Goal: Task Accomplishment & Management: Complete application form

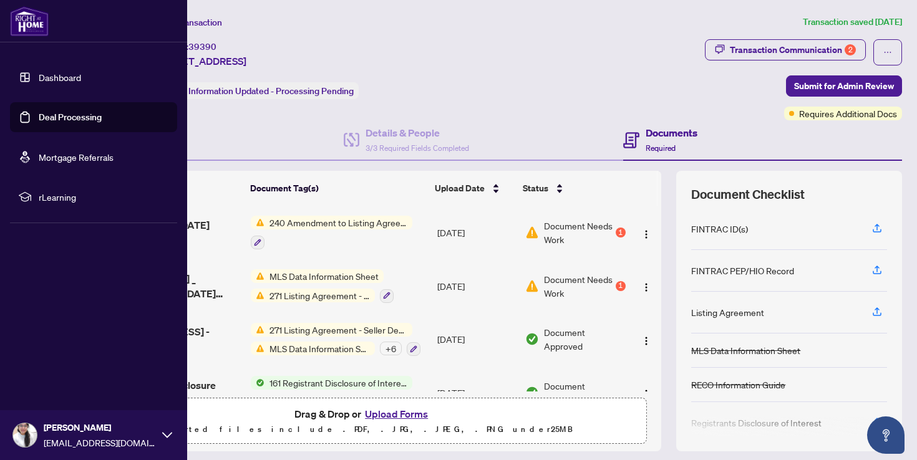
click at [67, 79] on link "Dashboard" at bounding box center [60, 77] width 42 height 11
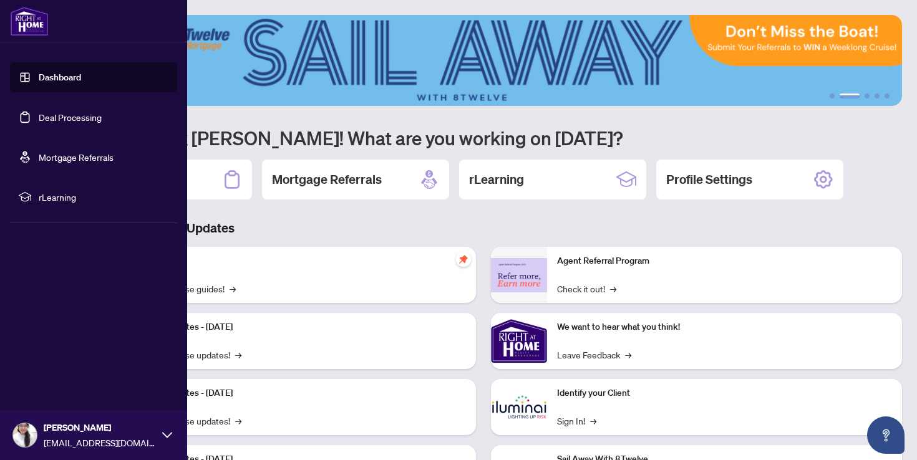
click at [67, 192] on span "rLearning" at bounding box center [104, 197] width 130 height 14
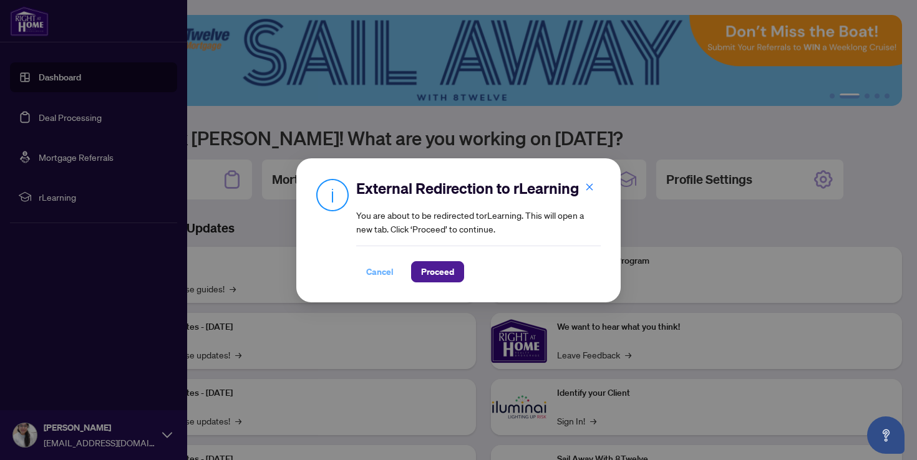
click at [385, 277] on span "Cancel" at bounding box center [379, 272] width 27 height 20
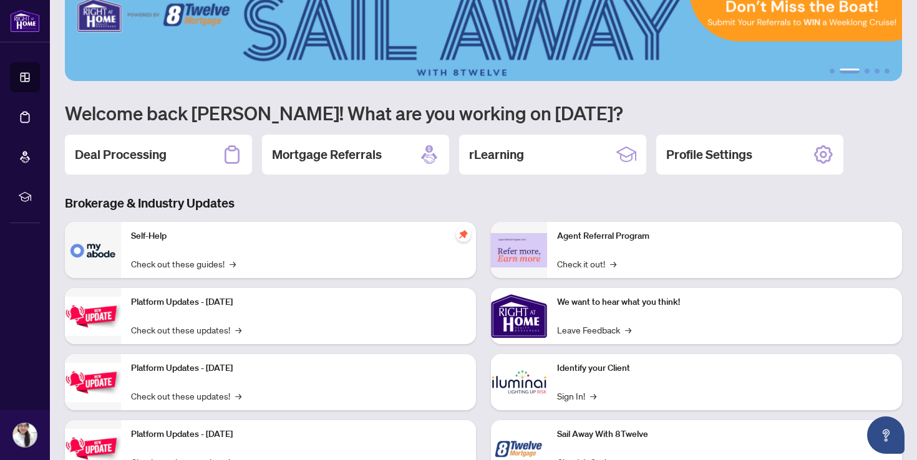
scroll to position [27, 0]
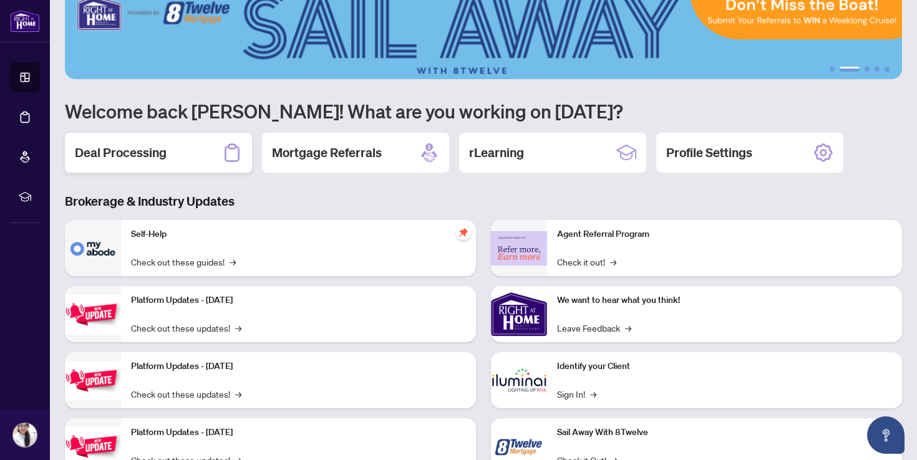
click at [241, 155] on icon at bounding box center [232, 153] width 20 height 20
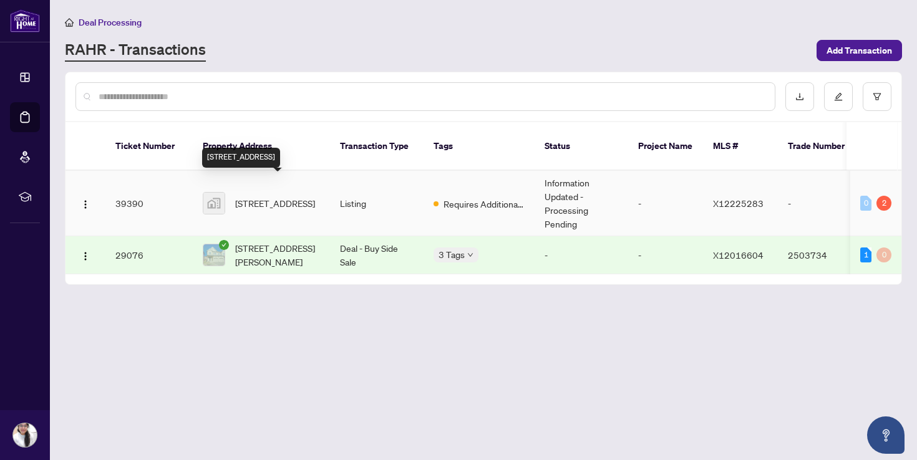
click at [246, 196] on span "[STREET_ADDRESS]" at bounding box center [275, 203] width 80 height 14
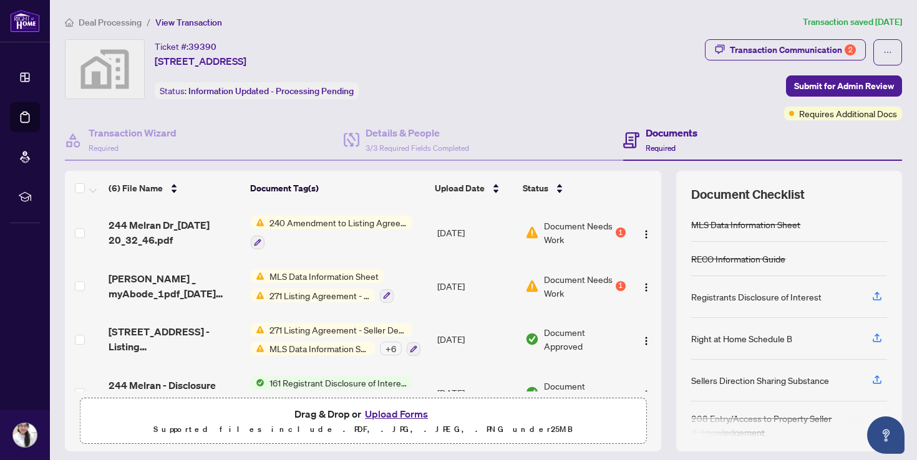
scroll to position [178, 0]
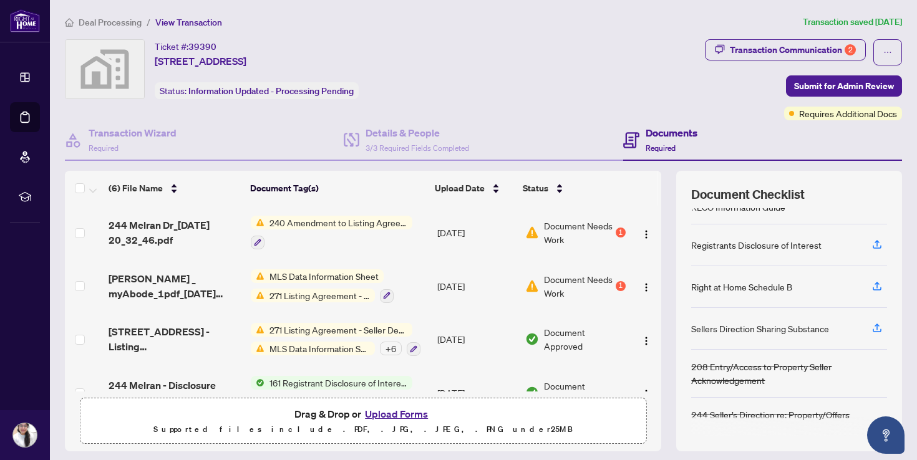
click at [564, 234] on span "Document Needs Work" at bounding box center [578, 232] width 69 height 27
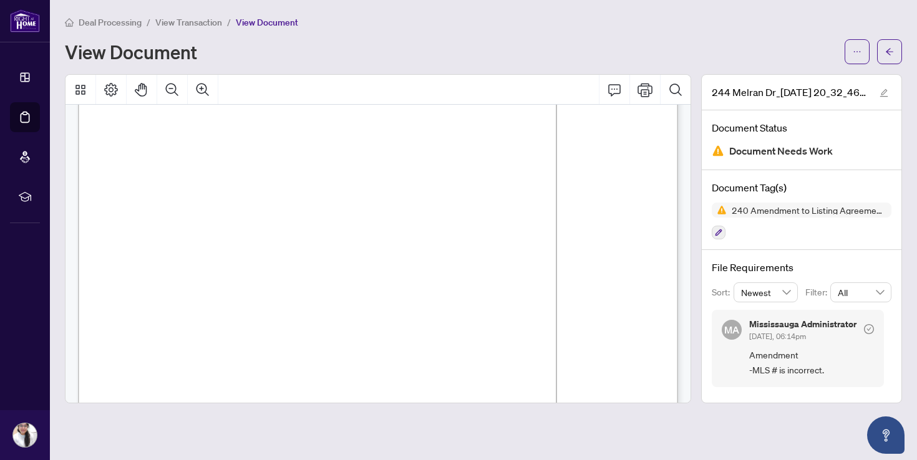
scroll to position [48, 0]
click at [234, 254] on span "2549952" at bounding box center [216, 255] width 36 height 9
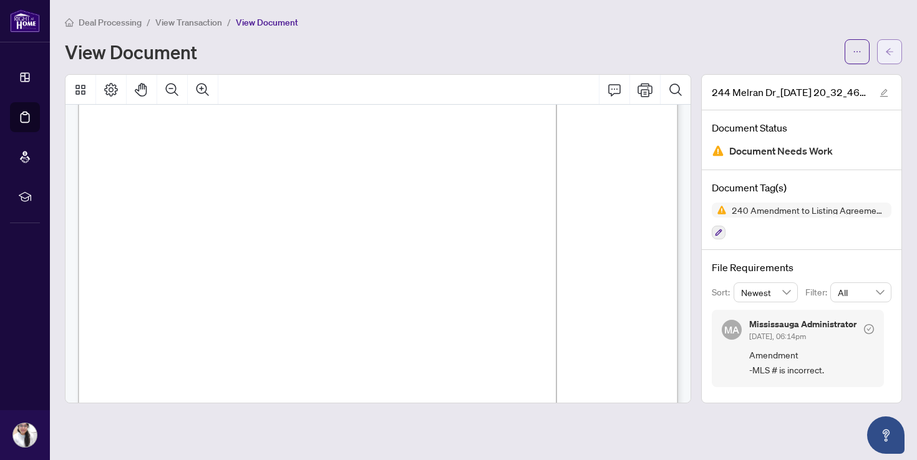
click at [891, 49] on icon "arrow-left" at bounding box center [889, 51] width 9 height 9
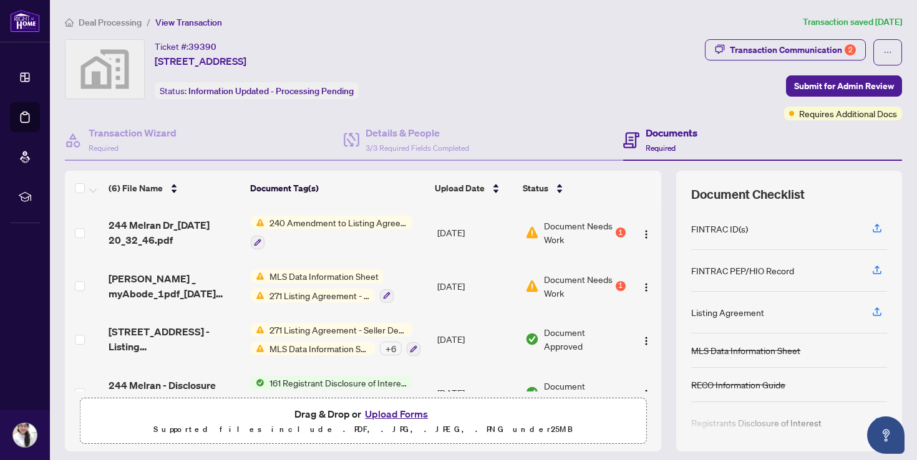
click at [324, 226] on span "240 Amendment to Listing Agreement - Authority to Offer for Sale Price Change/E…" at bounding box center [338, 223] width 148 height 14
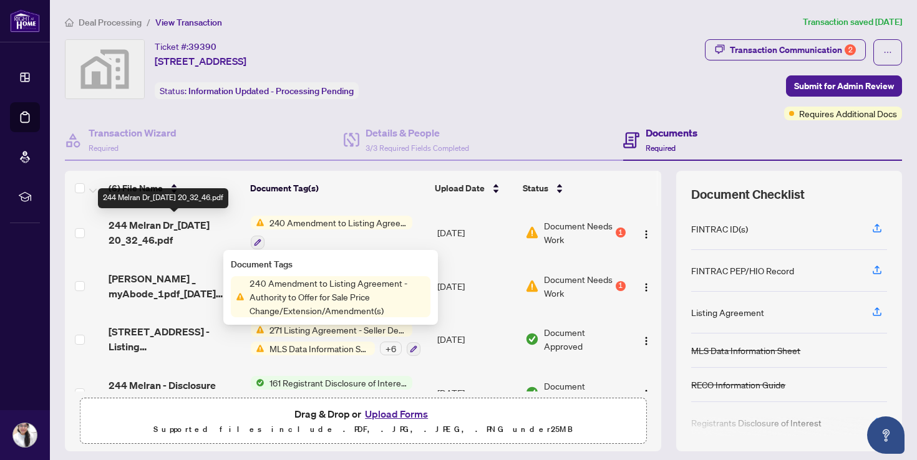
click at [146, 233] on span "244 Melran Dr_[DATE] 20_32_46.pdf" at bounding box center [175, 233] width 132 height 30
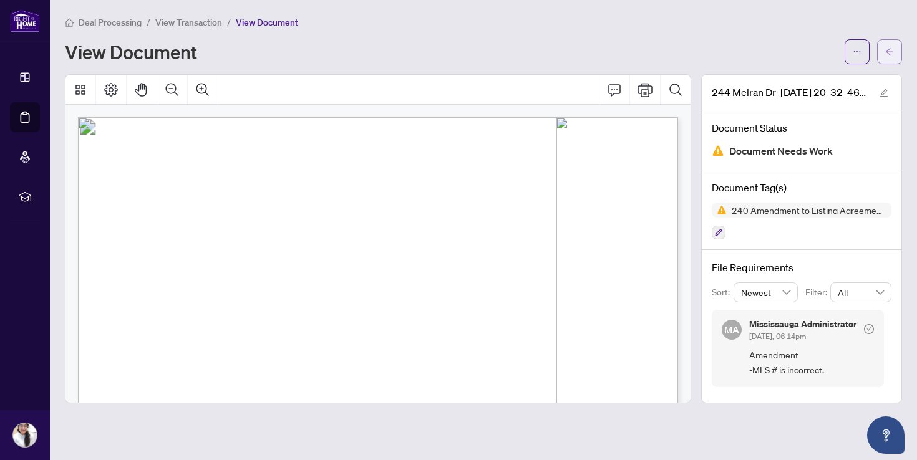
click at [889, 49] on icon "arrow-left" at bounding box center [889, 51] width 7 height 7
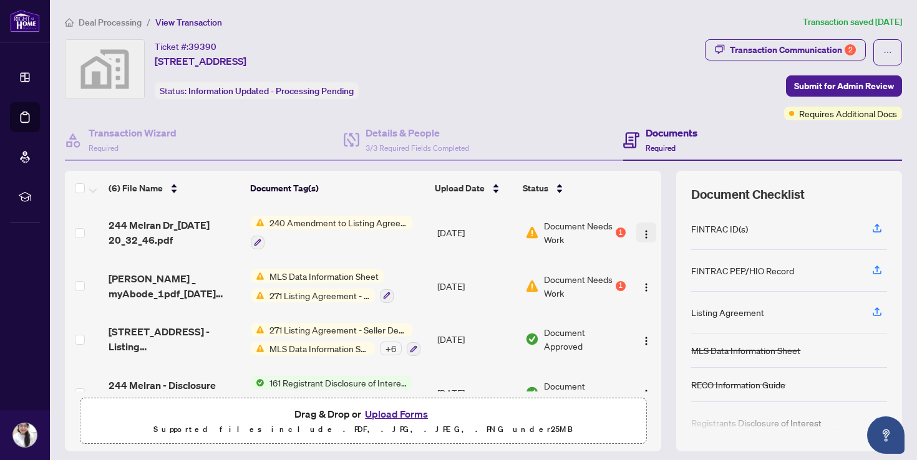
click at [641, 232] on img "button" at bounding box center [646, 235] width 10 height 10
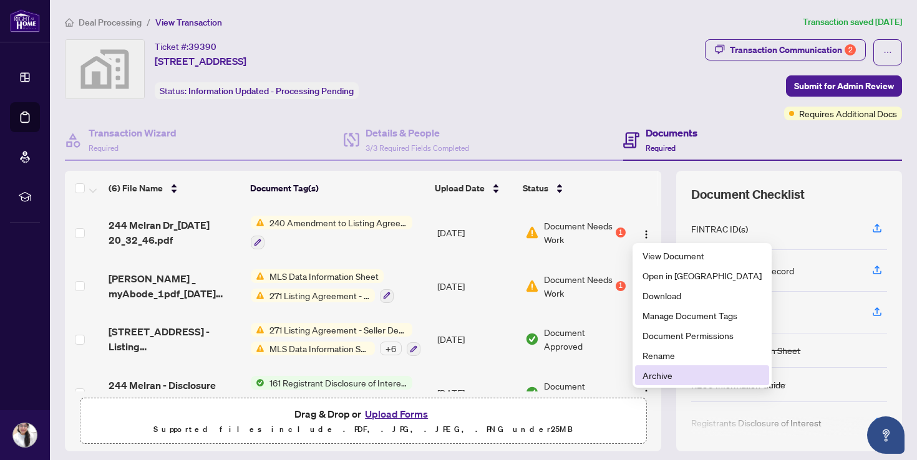
click at [667, 376] on span "Archive" at bounding box center [701, 376] width 119 height 14
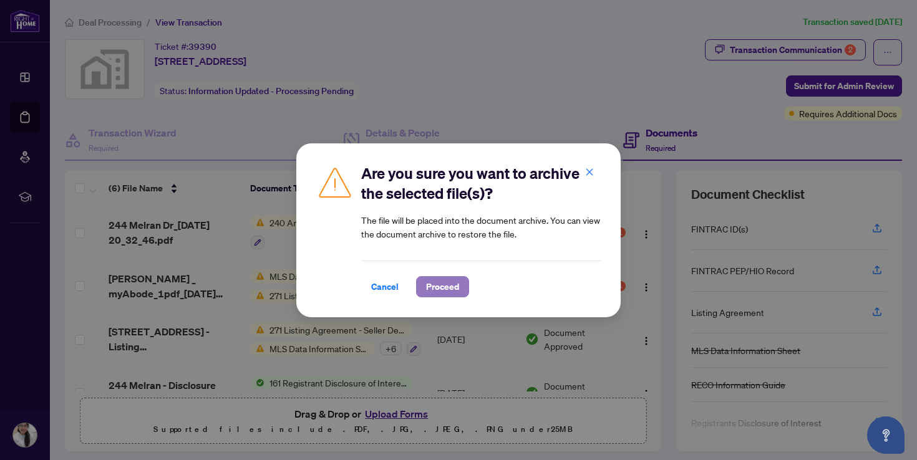
click at [442, 290] on span "Proceed" at bounding box center [442, 287] width 33 height 20
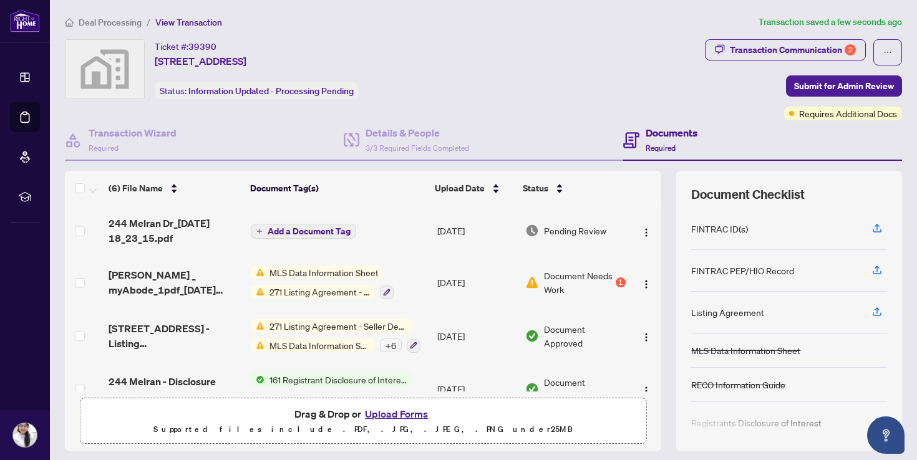
click at [283, 231] on span "Add a Document Tag" at bounding box center [309, 231] width 83 height 9
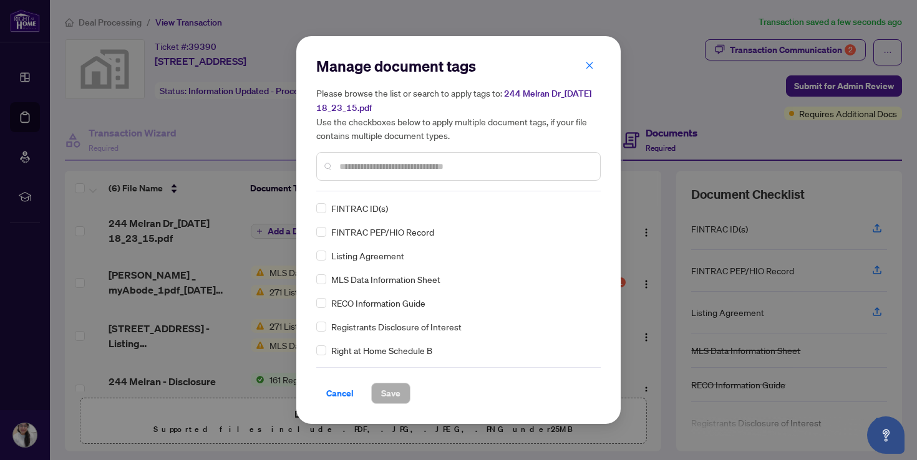
click at [375, 188] on div "Manage document tags Please browse the list or search to apply tags to: 244 Mel…" at bounding box center [458, 123] width 284 height 135
click at [398, 162] on input "text" at bounding box center [464, 167] width 251 height 14
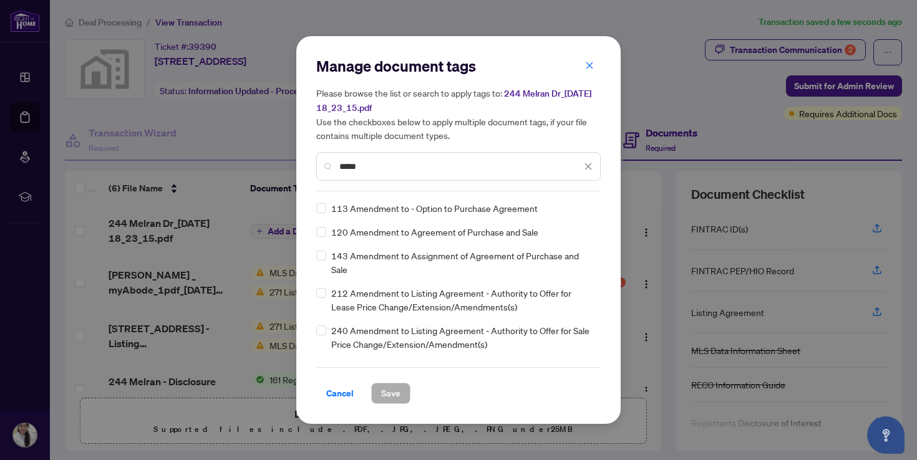
type input "*****"
drag, startPoint x: 389, startPoint y: 397, endPoint x: 384, endPoint y: 256, distance: 140.4
click at [384, 256] on div "Manage document tags Please browse the list or search to apply tags to: 244 Mel…" at bounding box center [458, 230] width 284 height 348
click at [390, 392] on span "Save" at bounding box center [390, 394] width 19 height 20
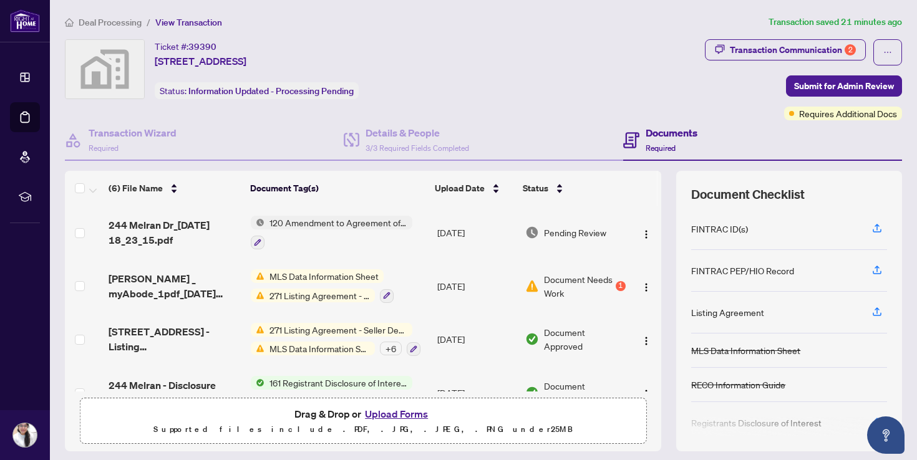
click at [586, 279] on span "Document Needs Work" at bounding box center [578, 286] width 69 height 27
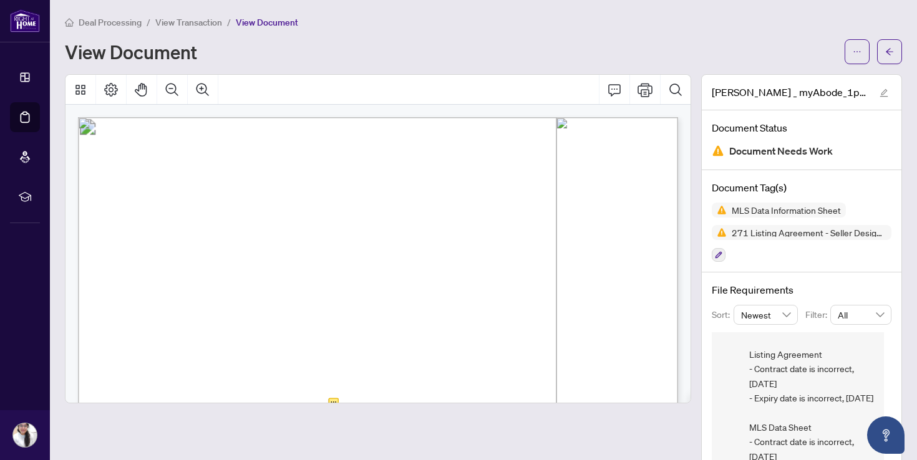
click at [122, 20] on span "Deal Processing" at bounding box center [110, 22] width 63 height 11
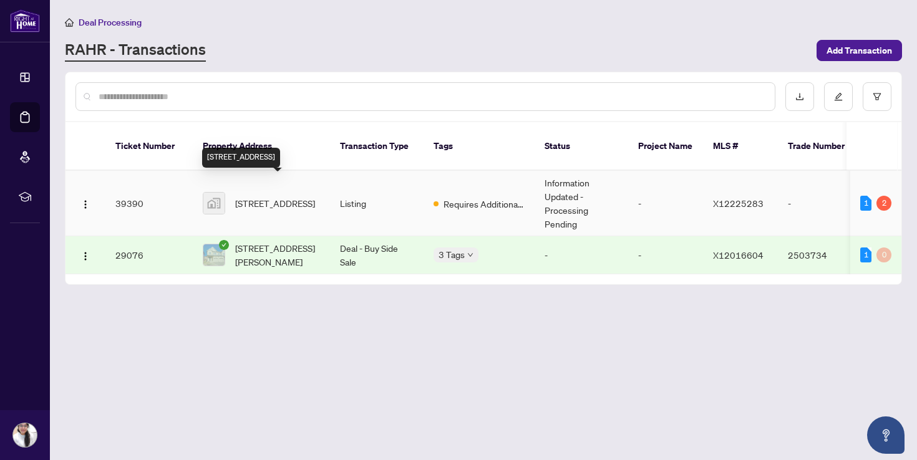
click at [276, 196] on span "[STREET_ADDRESS]" at bounding box center [275, 203] width 80 height 14
click at [288, 196] on span "[STREET_ADDRESS]" at bounding box center [275, 203] width 80 height 14
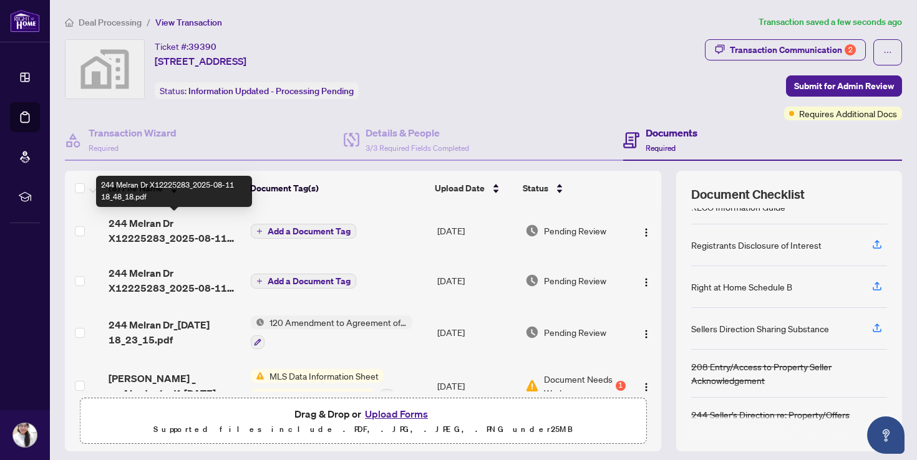
click at [189, 229] on span "244 Melran Dr X12225283_2025-08-11 18_48_18.pdf" at bounding box center [175, 231] width 132 height 30
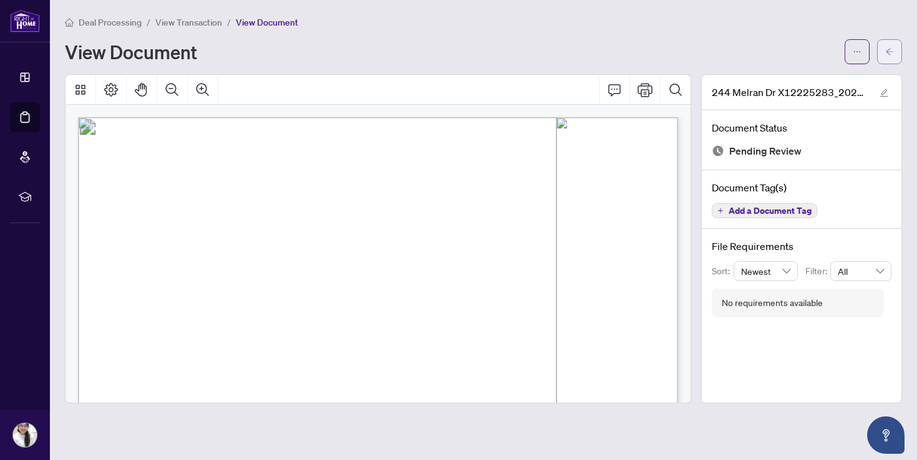
click at [888, 54] on icon "arrow-left" at bounding box center [889, 51] width 9 height 9
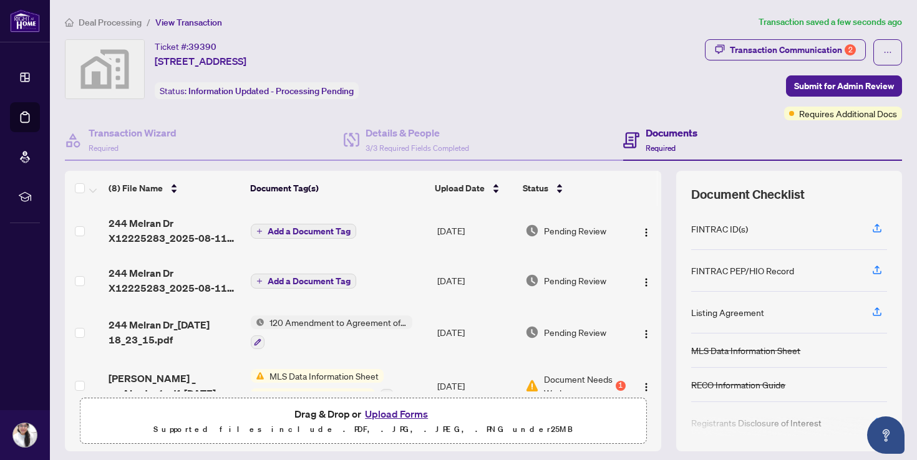
click at [288, 228] on span "Add a Document Tag" at bounding box center [309, 231] width 83 height 9
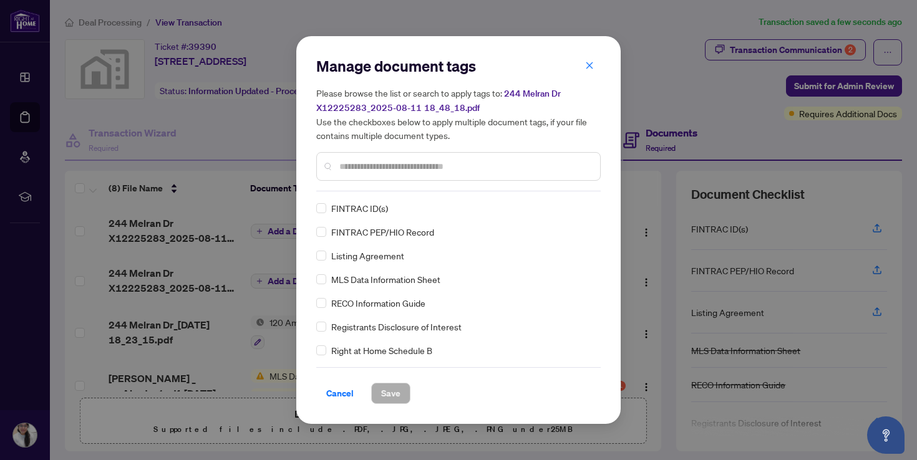
click at [387, 190] on div "Manage document tags Please browse the list or search to apply tags to: 244 Mel…" at bounding box center [458, 123] width 284 height 135
click at [402, 168] on input "text" at bounding box center [464, 167] width 251 height 14
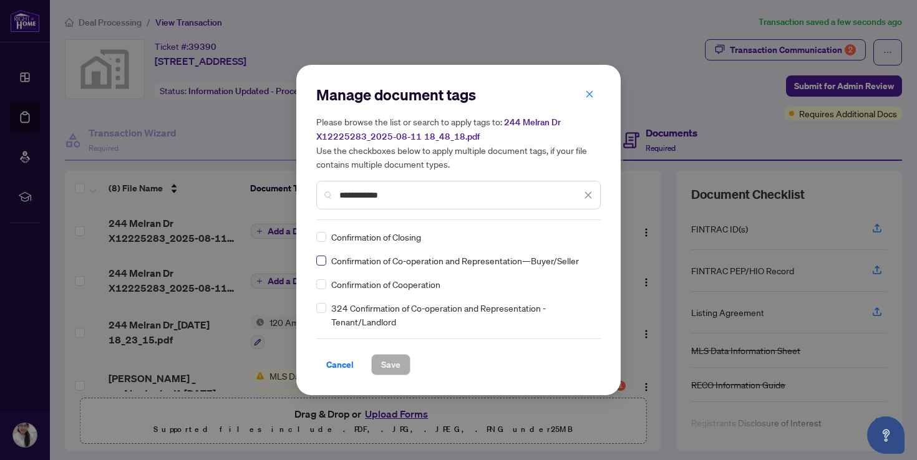
type input "**********"
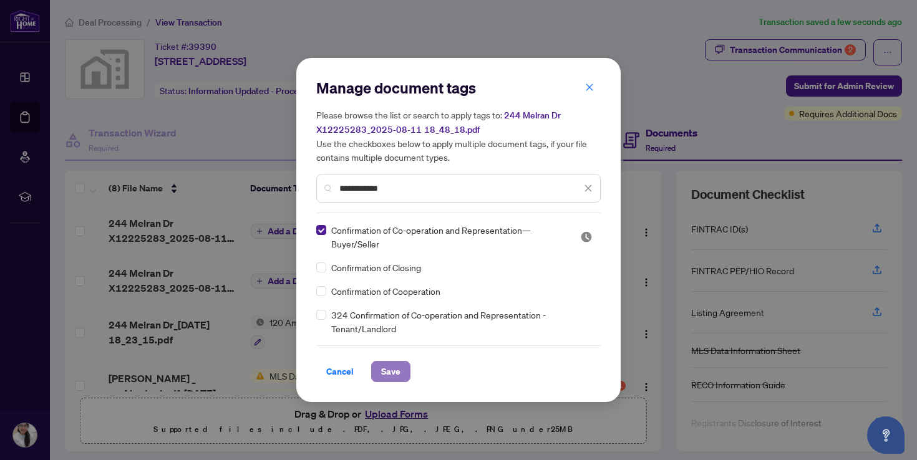
click at [391, 372] on span "Save" at bounding box center [390, 372] width 19 height 20
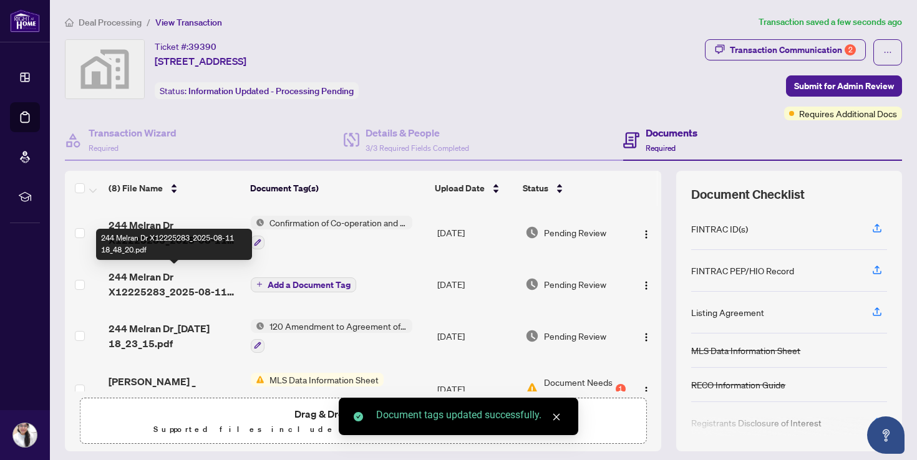
click at [136, 286] on span "244 Melran Dr X12225283_2025-08-11 18_48_20.pdf" at bounding box center [175, 284] width 132 height 30
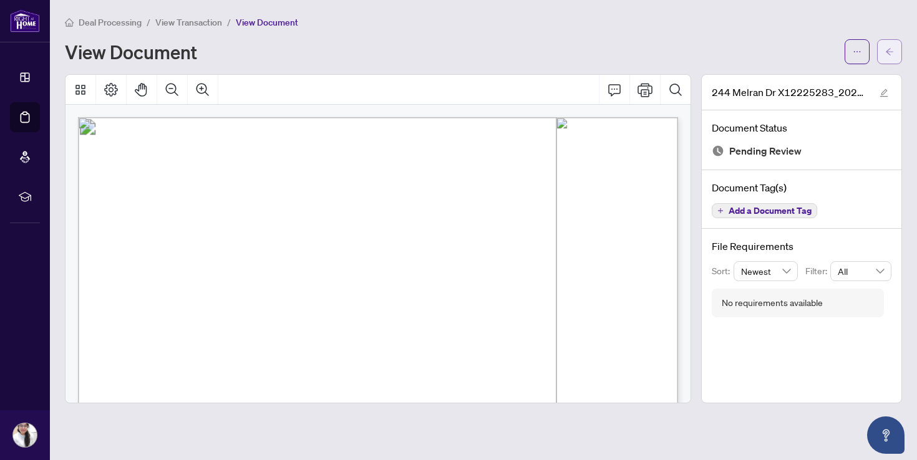
click at [889, 49] on icon "arrow-left" at bounding box center [889, 51] width 9 height 9
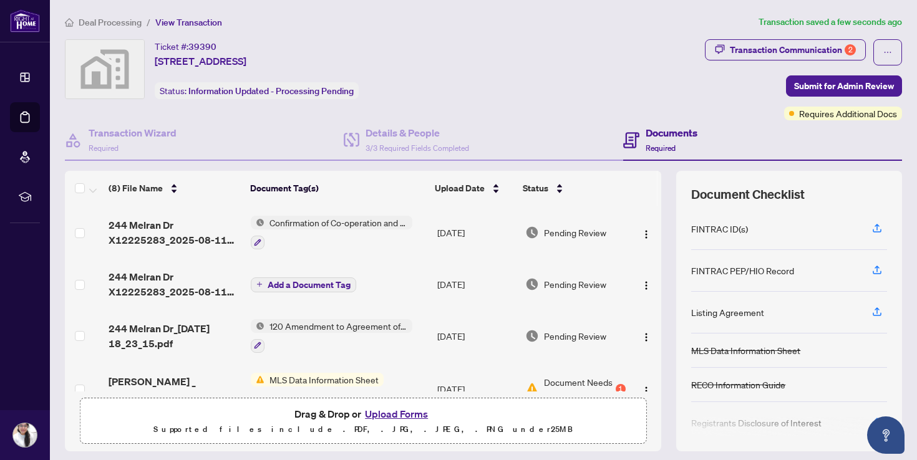
click at [289, 281] on span "Add a Document Tag" at bounding box center [309, 285] width 83 height 9
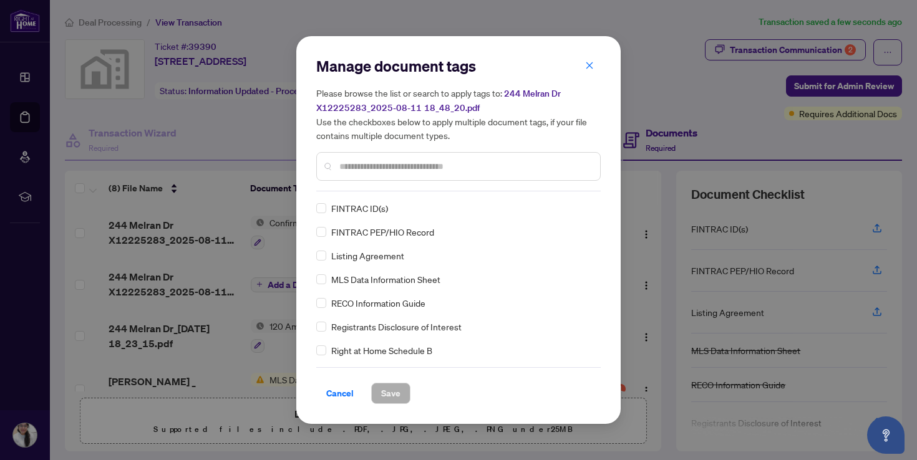
click at [407, 162] on input "text" at bounding box center [464, 167] width 251 height 14
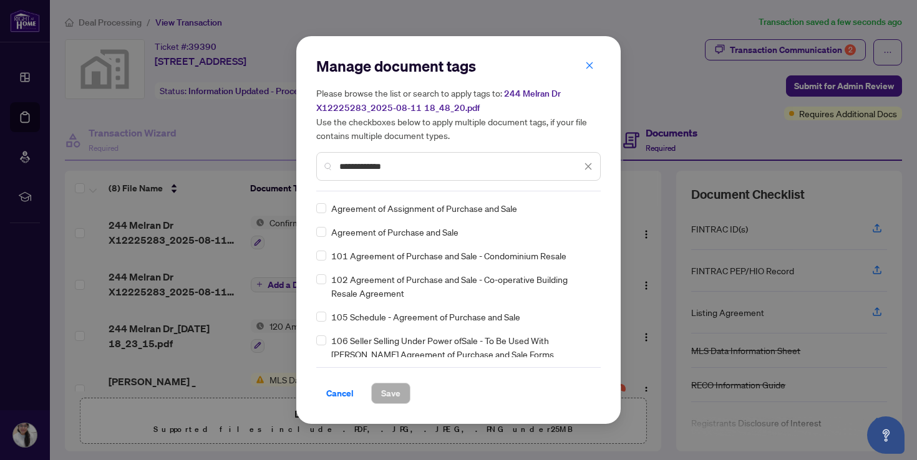
type input "**********"
click at [394, 392] on span "Save" at bounding box center [390, 394] width 19 height 20
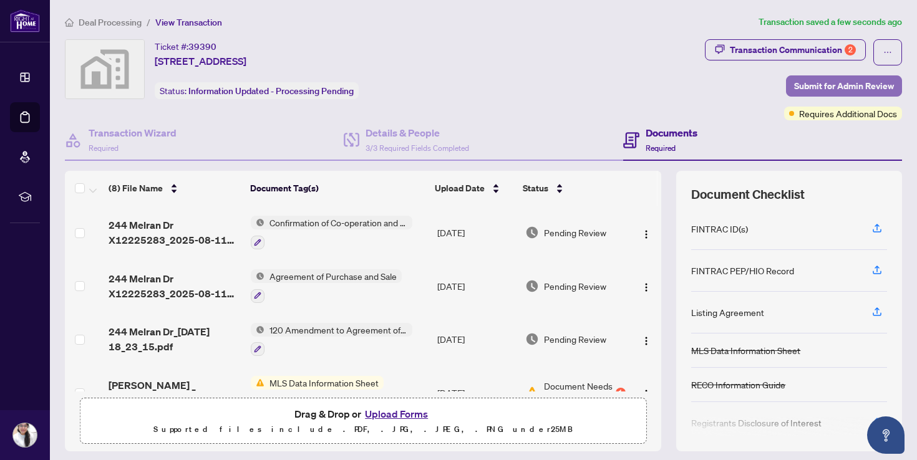
click at [844, 82] on span "Submit for Admin Review" at bounding box center [844, 86] width 100 height 20
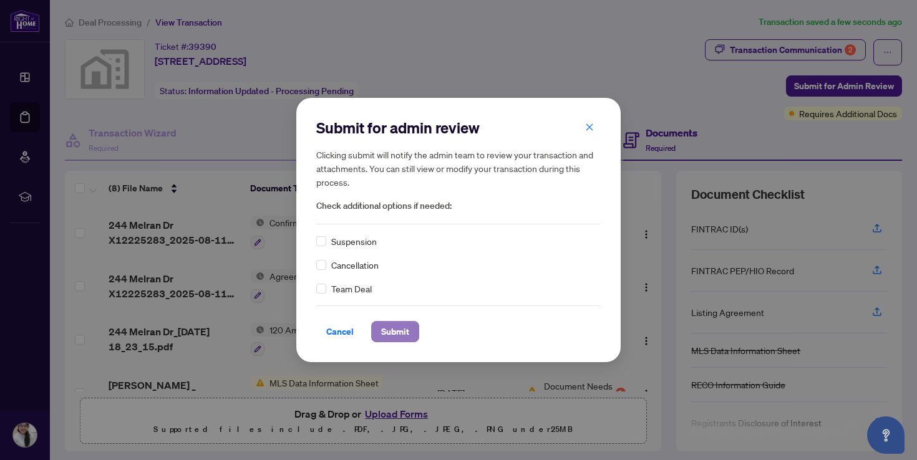
click at [391, 332] on span "Submit" at bounding box center [395, 332] width 28 height 20
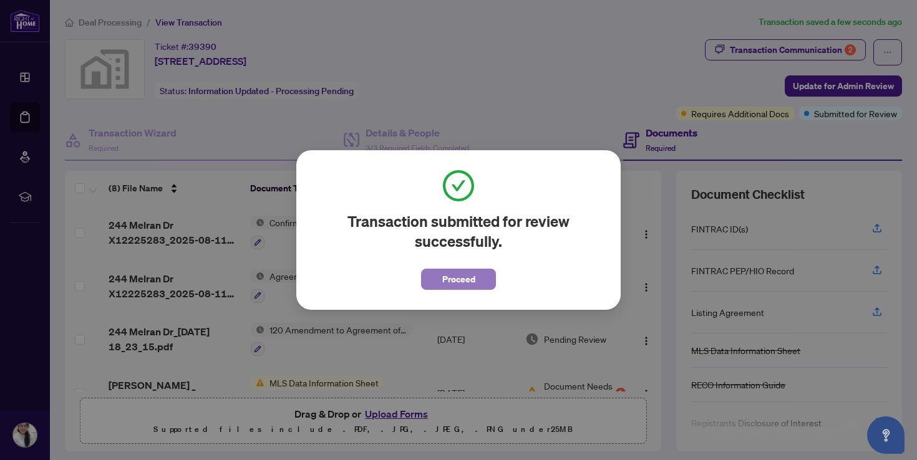
click at [466, 279] on span "Proceed" at bounding box center [458, 279] width 33 height 20
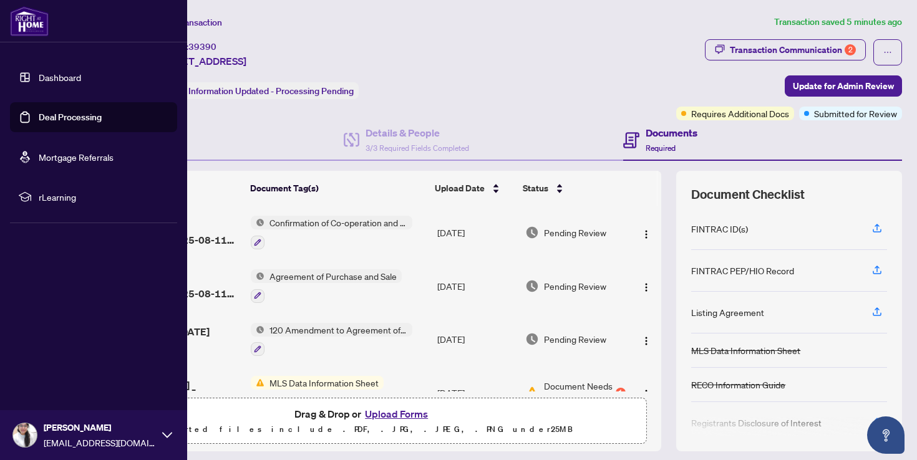
click at [66, 116] on link "Deal Processing" at bounding box center [70, 117] width 63 height 11
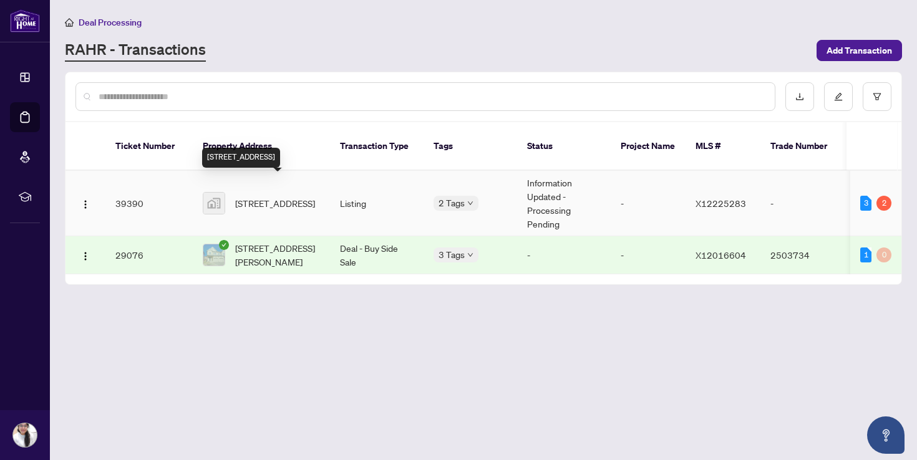
click at [254, 196] on span "[STREET_ADDRESS]" at bounding box center [275, 203] width 80 height 14
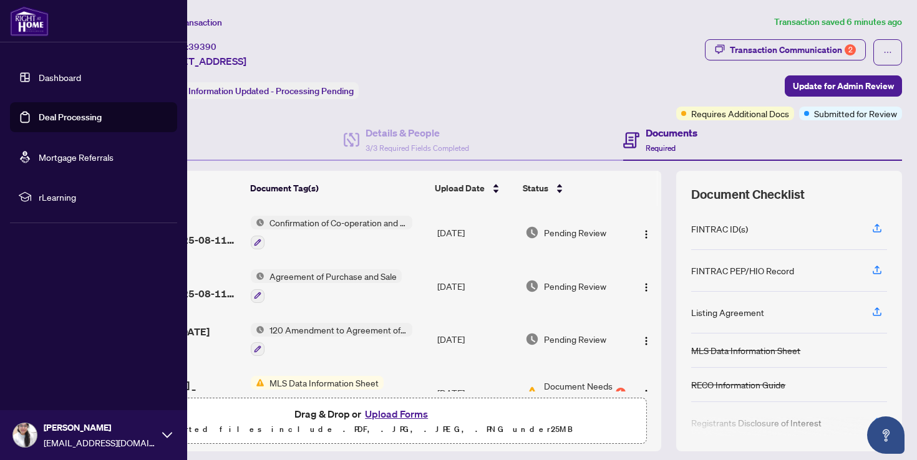
click at [77, 72] on link "Dashboard" at bounding box center [60, 77] width 42 height 11
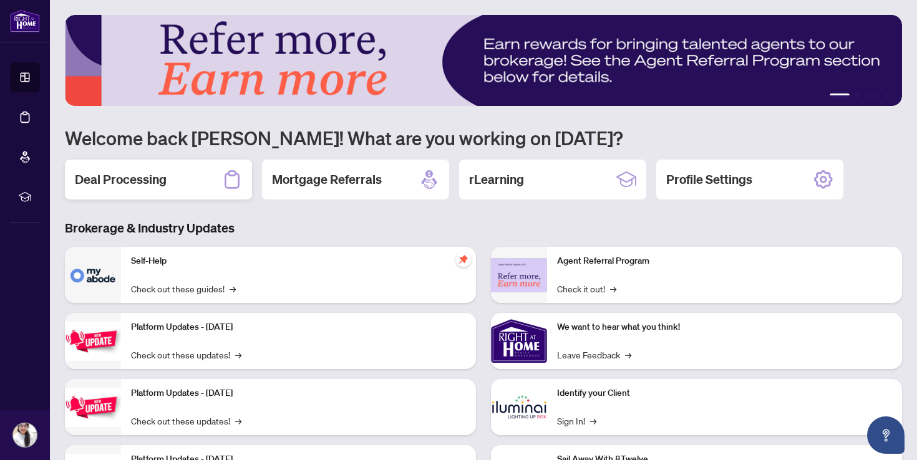
click at [189, 172] on div "Deal Processing" at bounding box center [158, 180] width 187 height 40
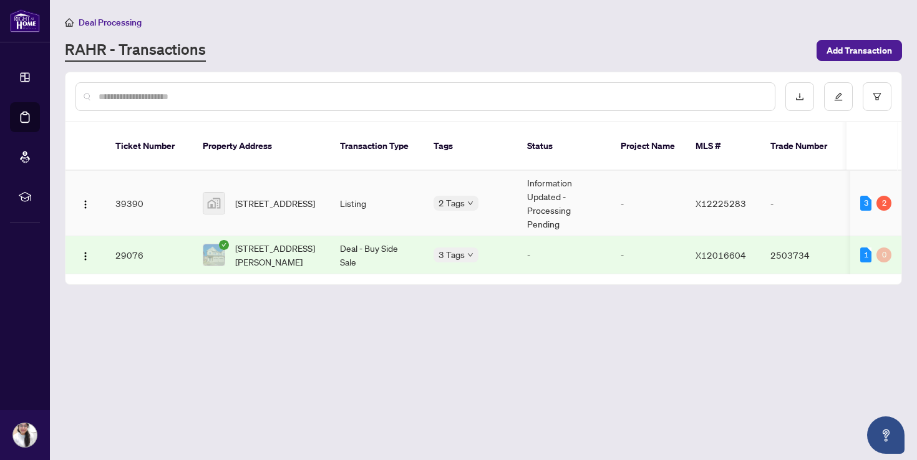
click at [212, 193] on img at bounding box center [213, 203] width 21 height 21
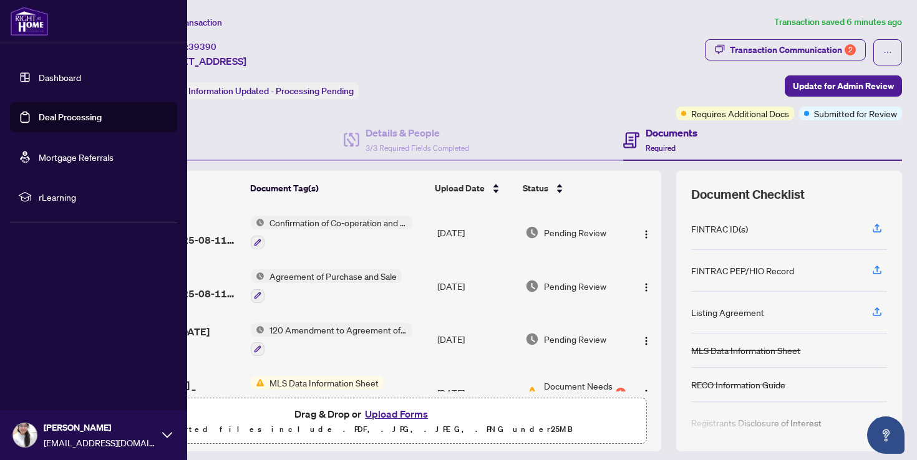
click at [31, 24] on img at bounding box center [29, 21] width 39 height 30
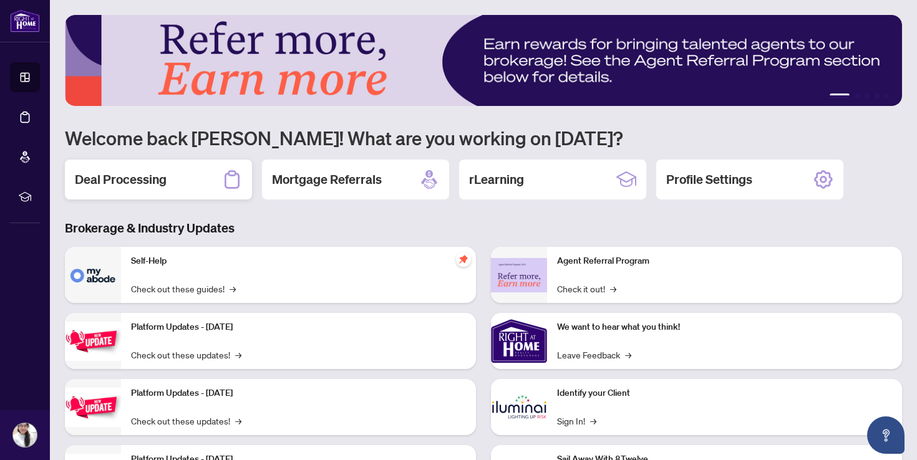
click at [186, 185] on div "Deal Processing" at bounding box center [158, 180] width 187 height 40
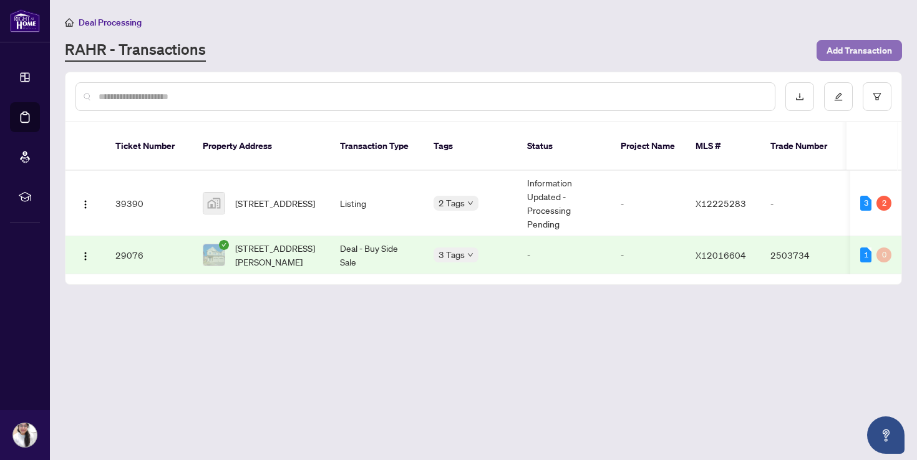
click at [860, 49] on span "Add Transaction" at bounding box center [858, 51] width 65 height 20
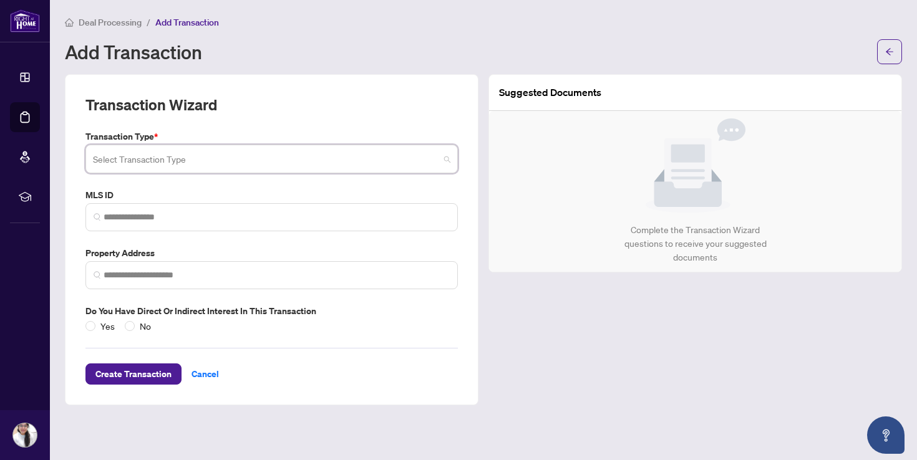
click at [183, 161] on input "search" at bounding box center [266, 160] width 346 height 27
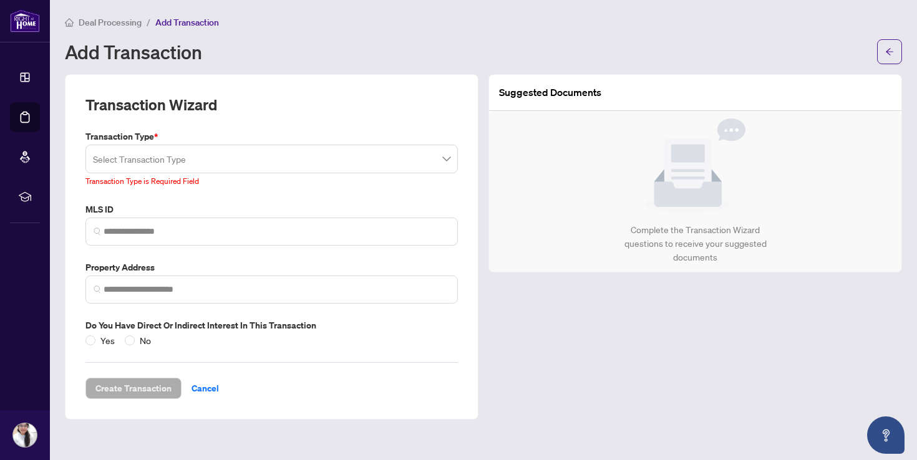
click at [169, 59] on h1 "Add Transaction" at bounding box center [133, 52] width 137 height 20
click at [108, 18] on span "Deal Processing" at bounding box center [110, 22] width 63 height 11
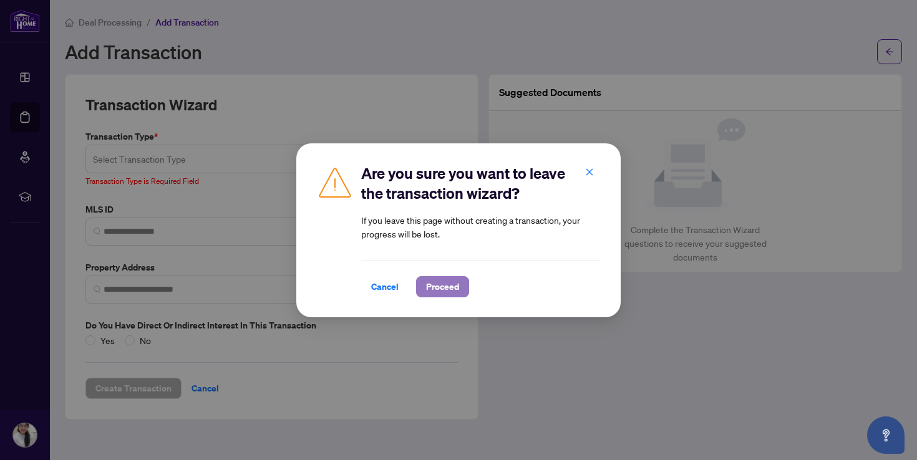
click at [437, 288] on span "Proceed" at bounding box center [442, 287] width 33 height 20
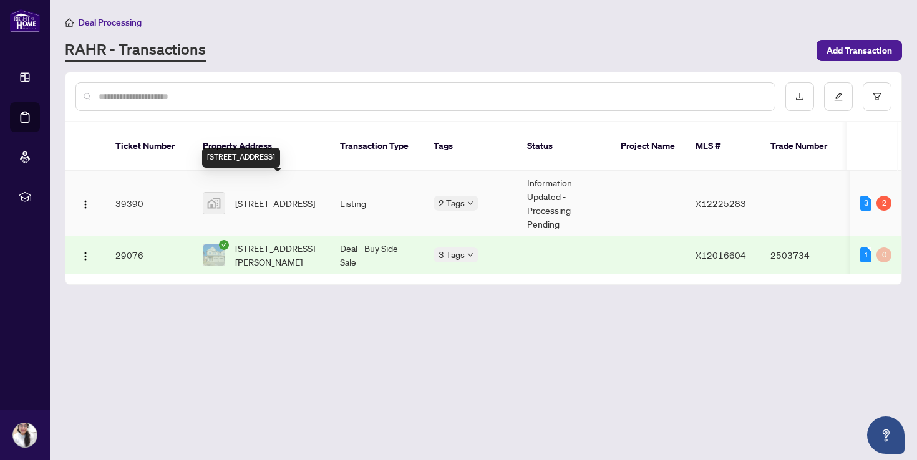
click at [251, 196] on span "[STREET_ADDRESS]" at bounding box center [275, 203] width 80 height 14
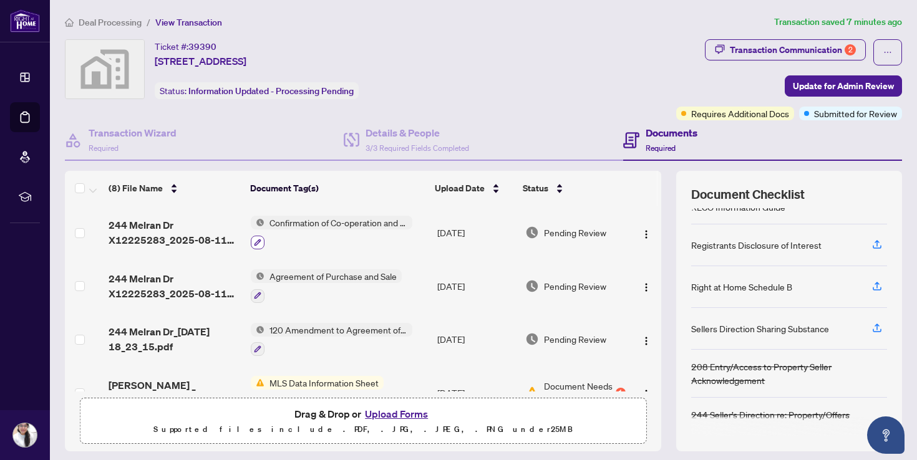
click at [258, 242] on icon "button" at bounding box center [257, 242] width 7 height 7
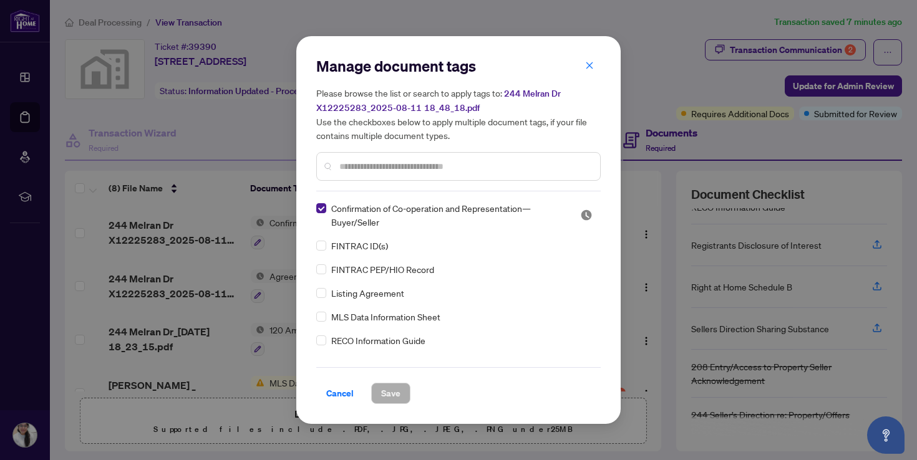
click at [403, 162] on input "text" at bounding box center [464, 167] width 251 height 14
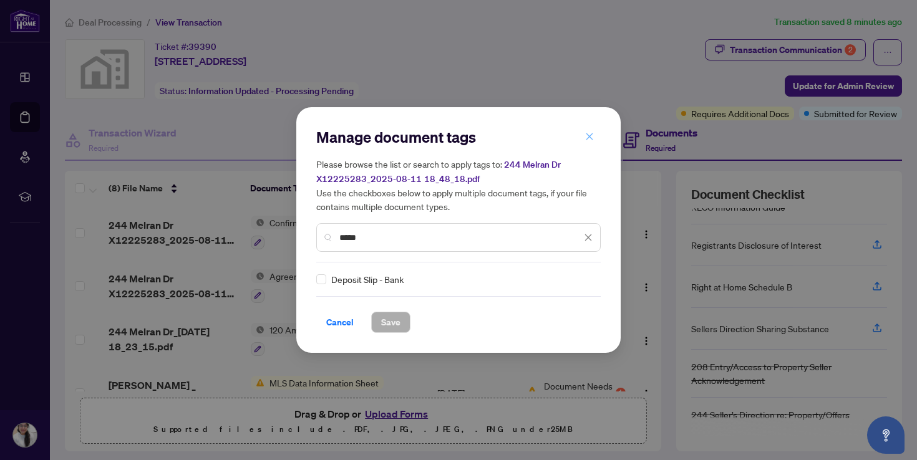
type input "****"
click at [589, 137] on icon "close" at bounding box center [589, 136] width 7 height 7
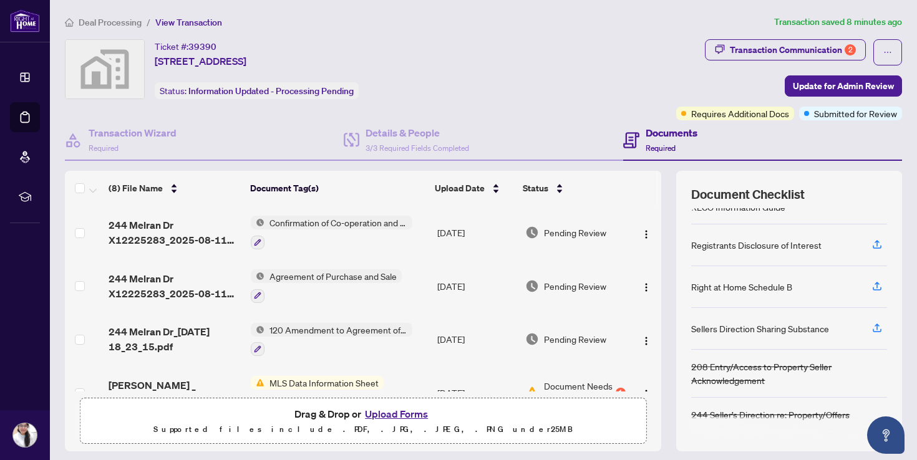
click at [652, 136] on h4 "Documents" at bounding box center [672, 132] width 52 height 15
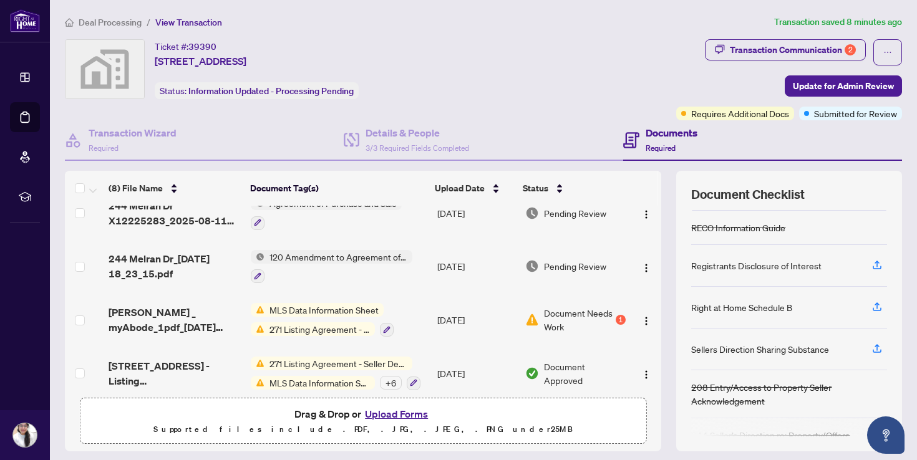
scroll to position [178, 0]
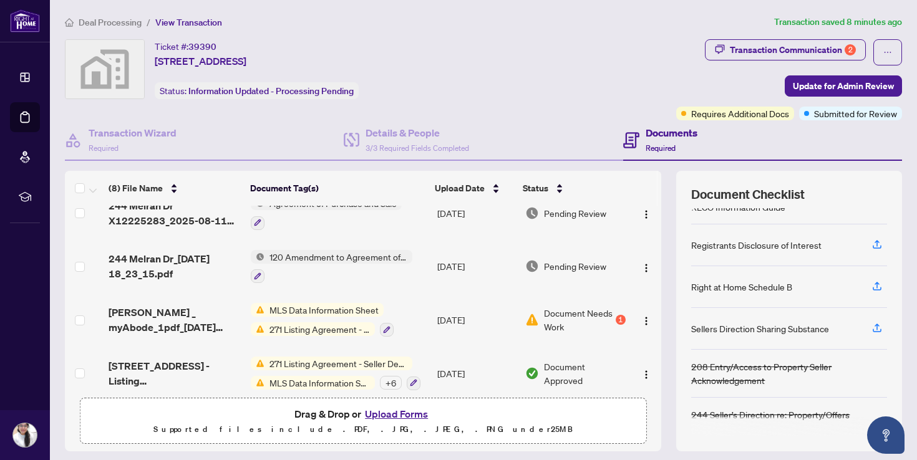
click at [586, 322] on span "Document Needs Work" at bounding box center [578, 319] width 69 height 27
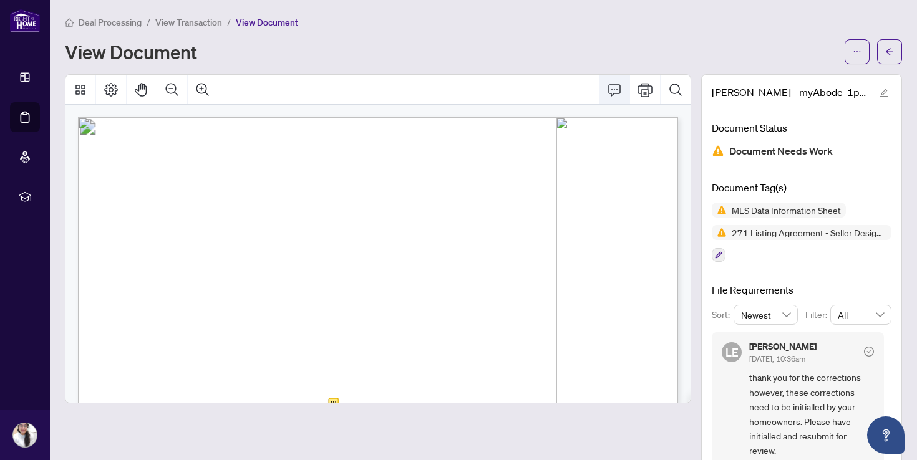
click at [613, 86] on icon "Comment" at bounding box center [614, 89] width 15 height 15
click at [892, 42] on span "button" at bounding box center [889, 52] width 9 height 20
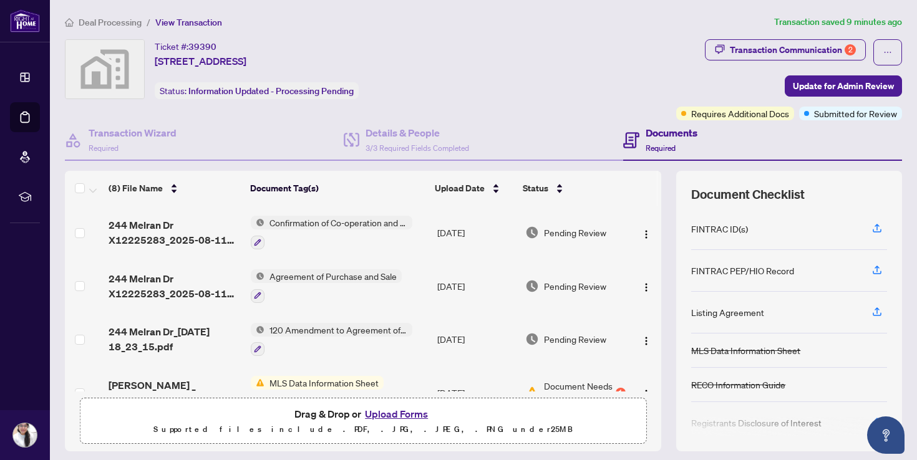
click at [88, 20] on span "Deal Processing" at bounding box center [110, 22] width 63 height 11
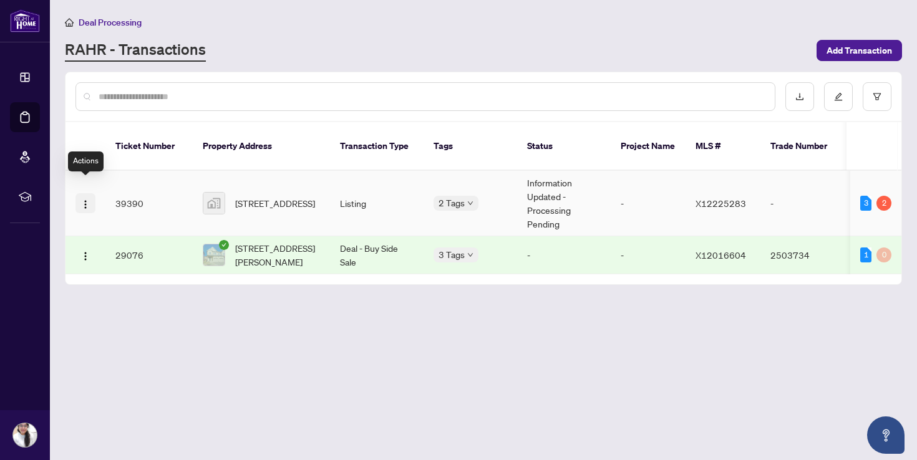
click at [81, 196] on button "button" at bounding box center [85, 203] width 20 height 20
click at [115, 324] on main "Deal Processing [PERSON_NAME] - Transactions Add Transaction Ticket Number Prop…" at bounding box center [483, 230] width 867 height 460
click at [142, 191] on td "39390" at bounding box center [148, 203] width 87 height 65
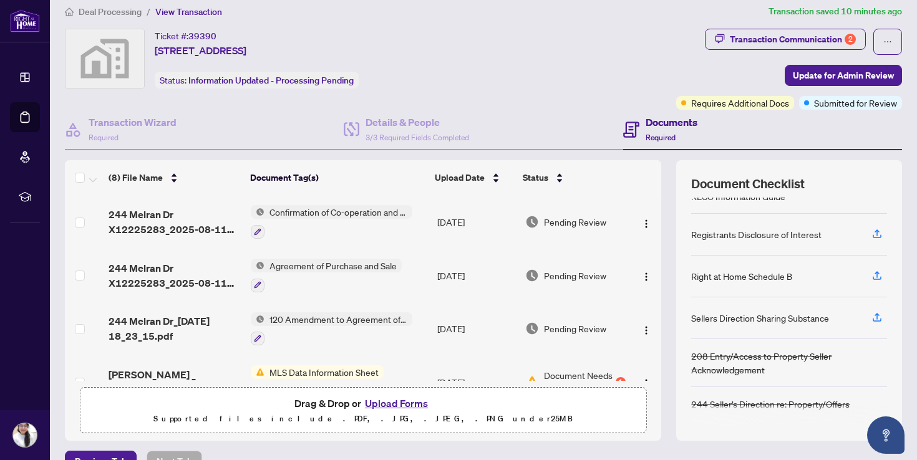
scroll to position [5, 0]
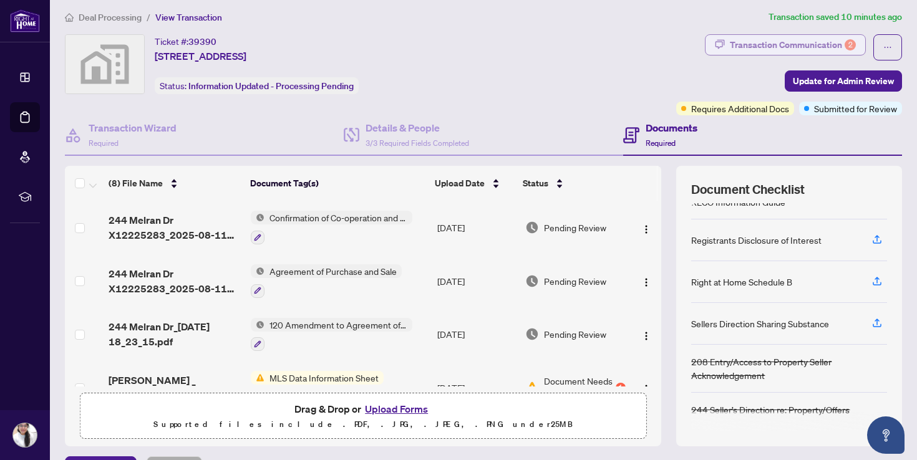
click at [822, 46] on div "Transaction Communication 2" at bounding box center [793, 45] width 126 height 20
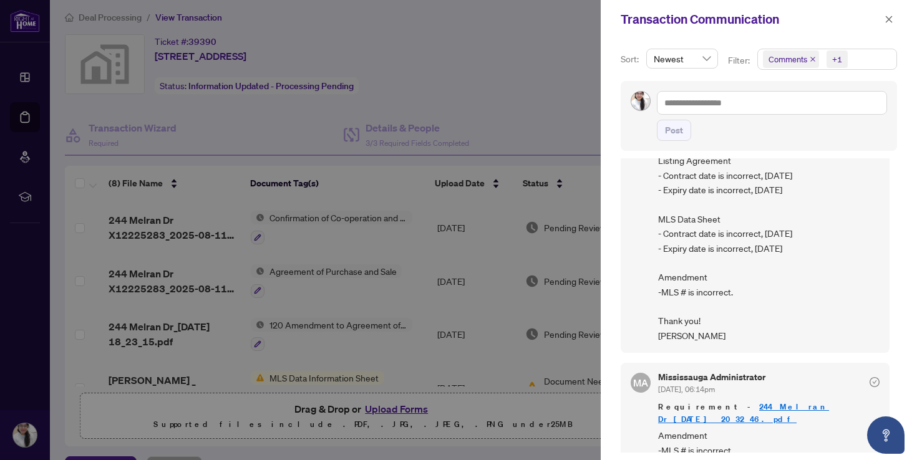
scroll to position [128, 0]
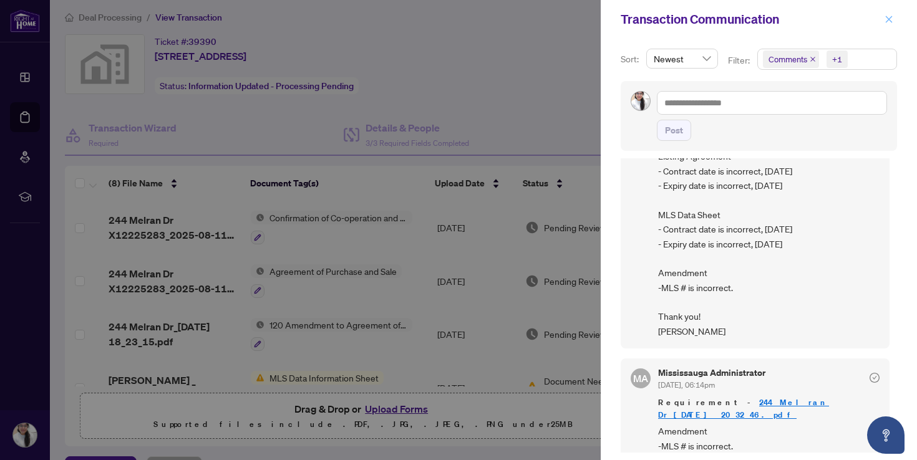
click at [890, 21] on icon "close" at bounding box center [888, 19] width 9 height 9
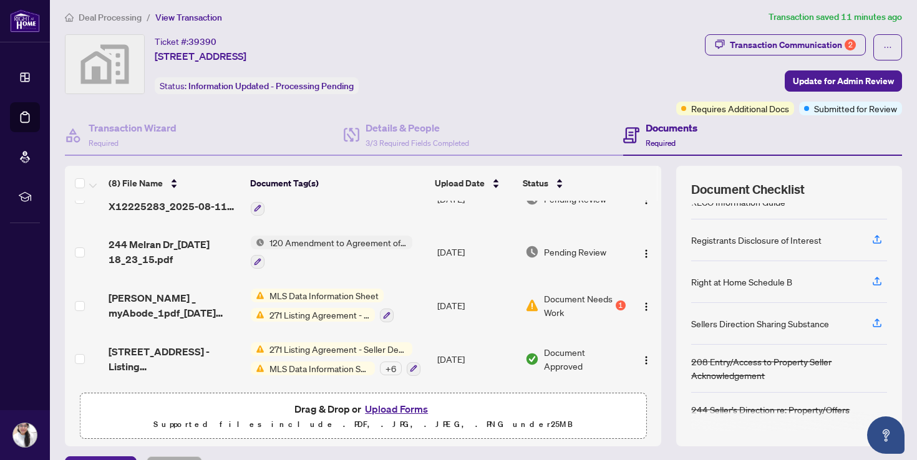
scroll to position [83, 0]
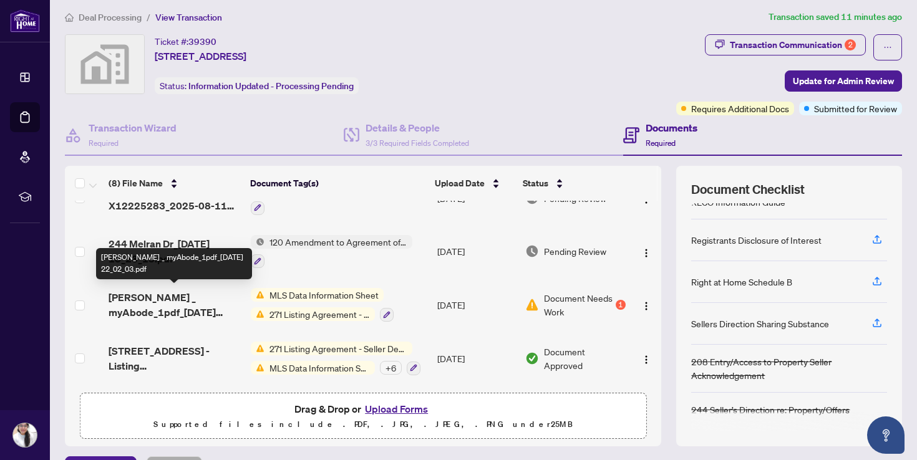
click at [193, 308] on span "[PERSON_NAME] _ myAbode_1pdf_[DATE] 22_02_03.pdf" at bounding box center [175, 305] width 132 height 30
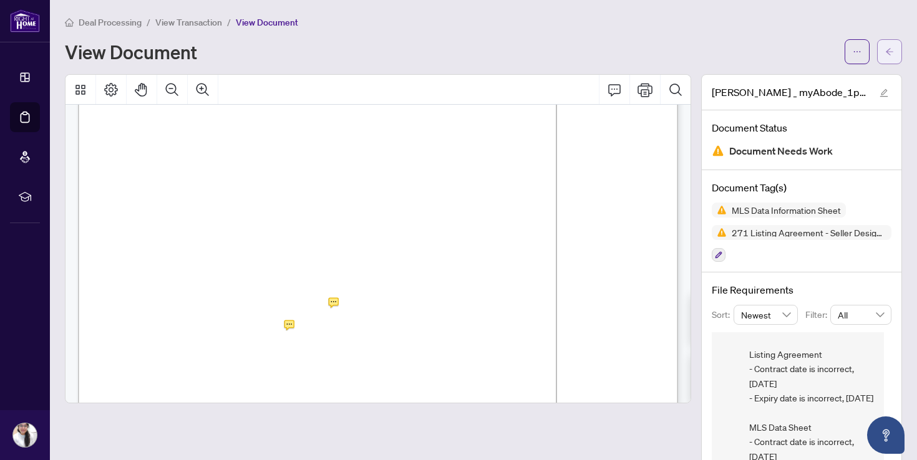
click at [886, 52] on icon "arrow-left" at bounding box center [889, 51] width 9 height 9
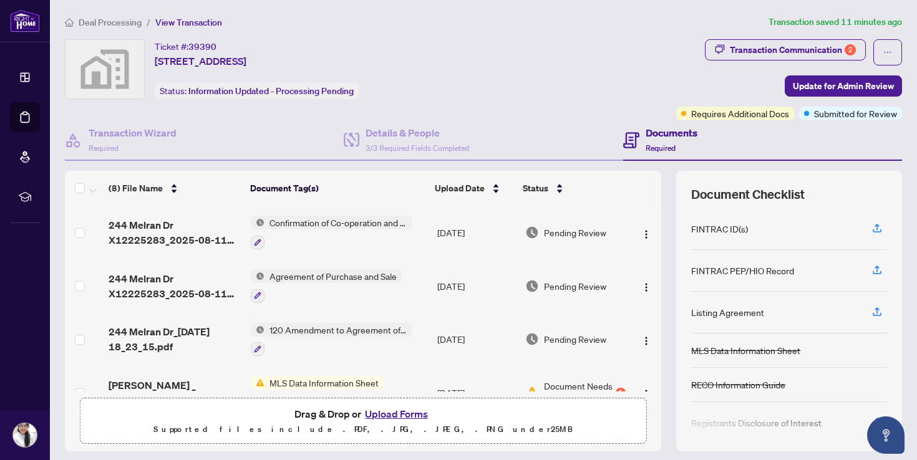
click at [90, 19] on span "Deal Processing" at bounding box center [110, 22] width 63 height 11
